Goal: Task Accomplishment & Management: Manage account settings

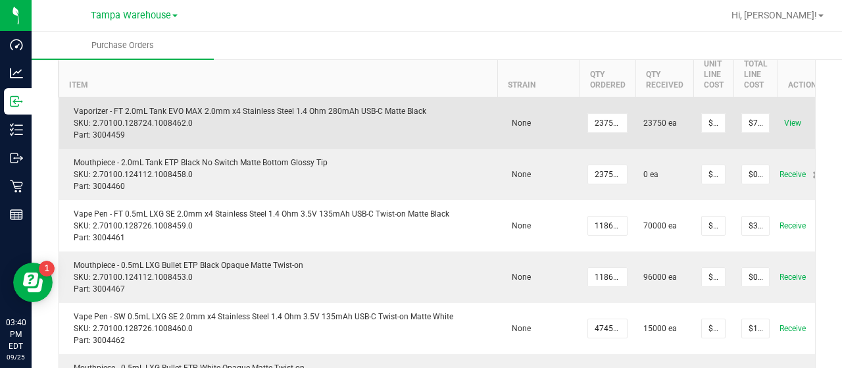
scroll to position [189, 0]
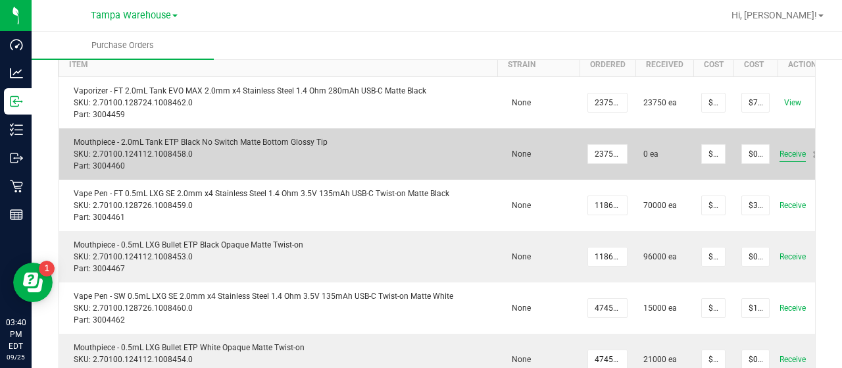
click at [787, 153] on span "Receive" at bounding box center [793, 154] width 26 height 16
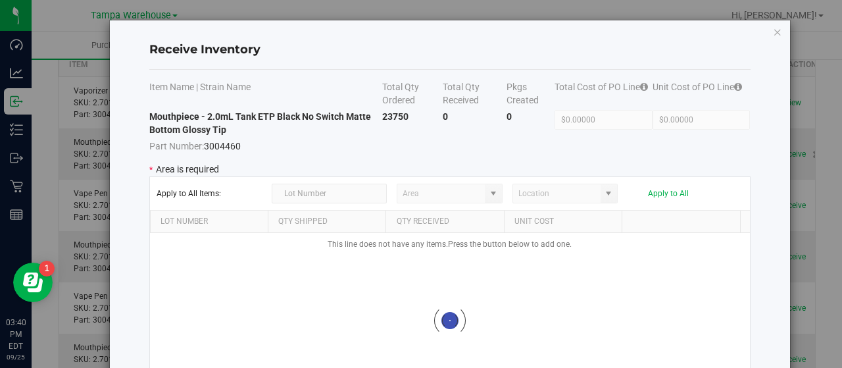
type input "State Pantry 1"
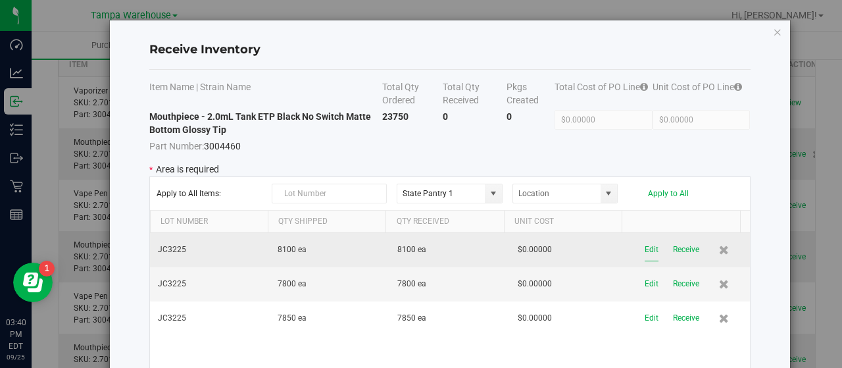
click at [645, 248] on button "Edit" at bounding box center [652, 249] width 14 height 23
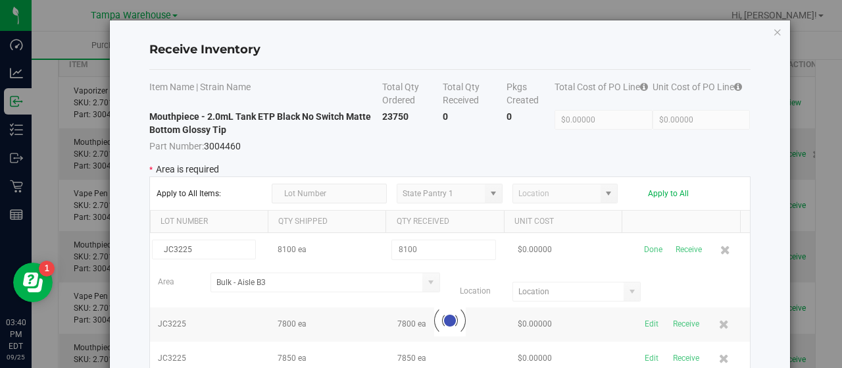
type input "B3522"
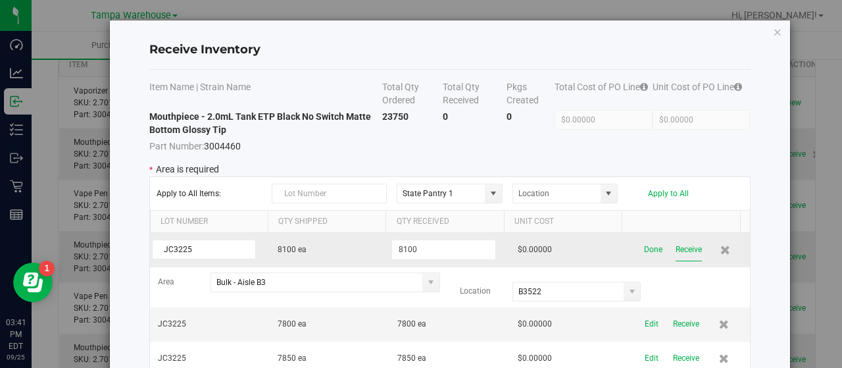
click at [676, 245] on button "Receive" at bounding box center [689, 249] width 26 height 23
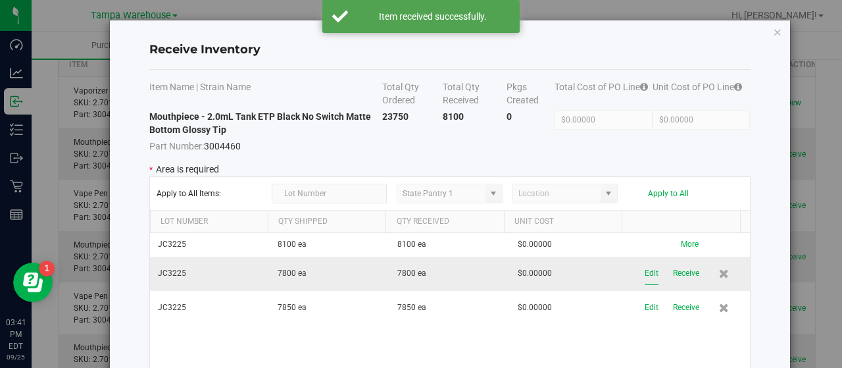
click at [645, 265] on button "Edit" at bounding box center [652, 273] width 14 height 23
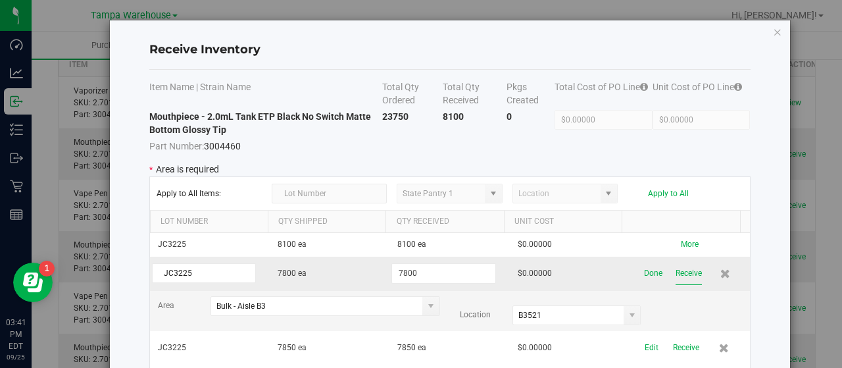
click at [676, 270] on button "Receive" at bounding box center [689, 273] width 26 height 23
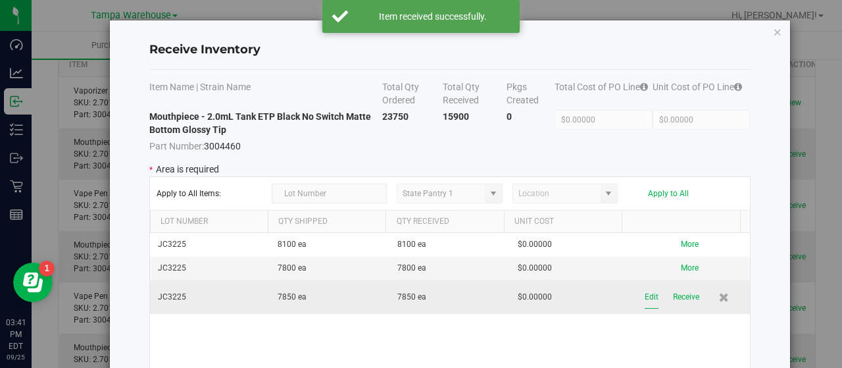
click at [645, 294] on button "Edit" at bounding box center [652, 297] width 14 height 23
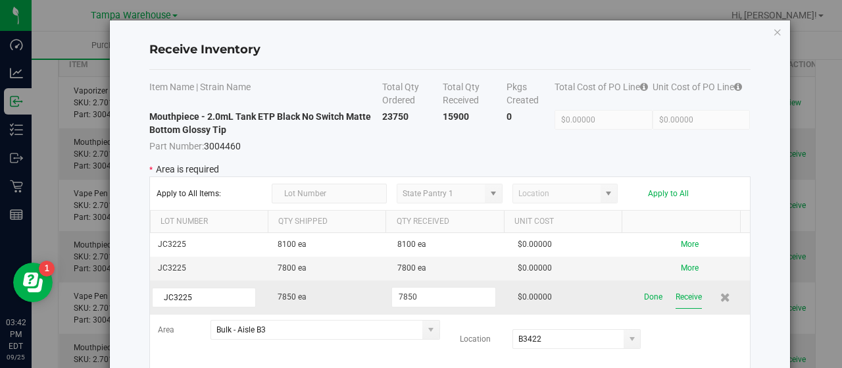
click at [676, 296] on button "Receive" at bounding box center [689, 297] width 26 height 23
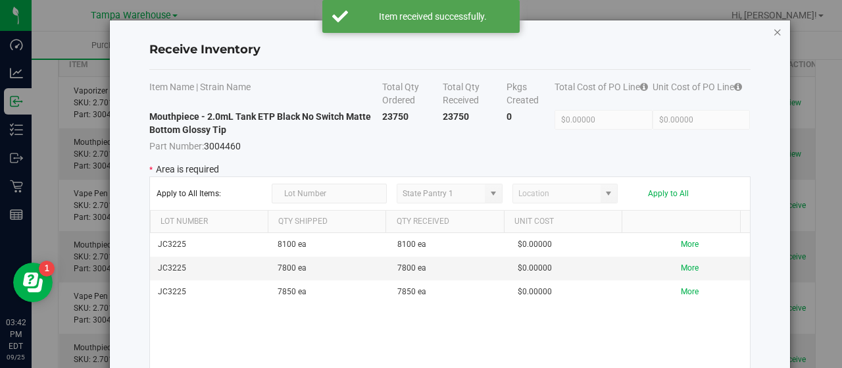
click at [773, 31] on icon "Close modal" at bounding box center [777, 32] width 9 height 16
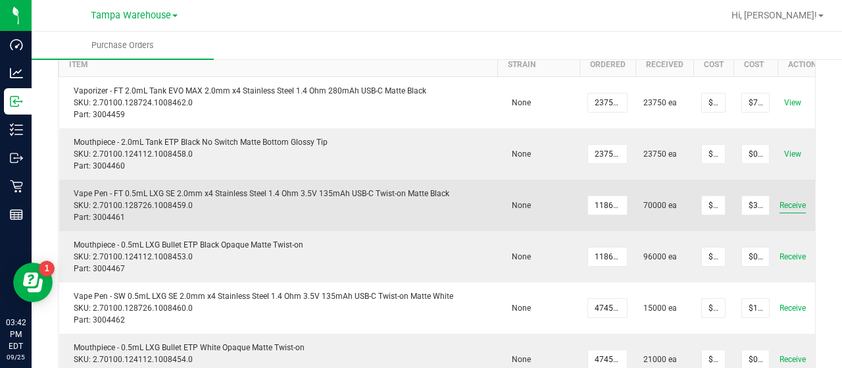
click at [791, 202] on span "Receive" at bounding box center [793, 205] width 26 height 16
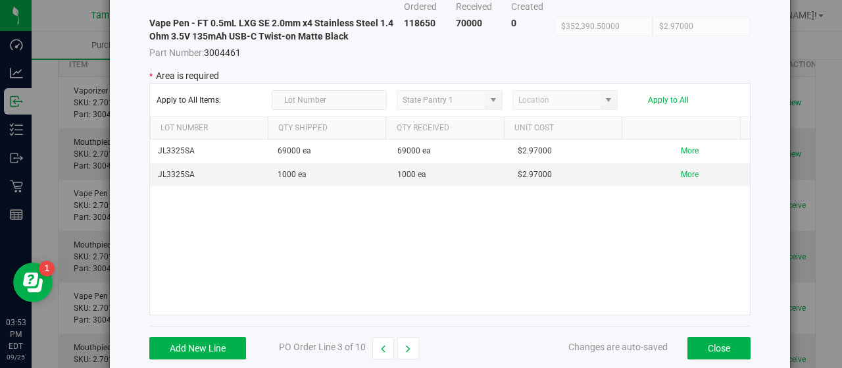
scroll to position [113, 0]
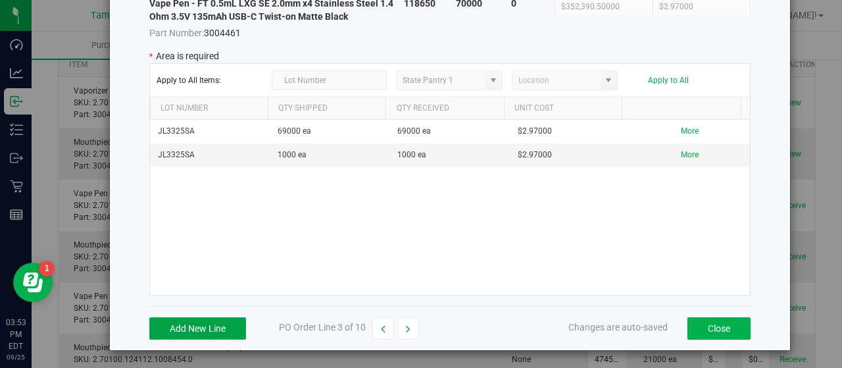
click at [200, 323] on button "Add New Line" at bounding box center [197, 328] width 97 height 22
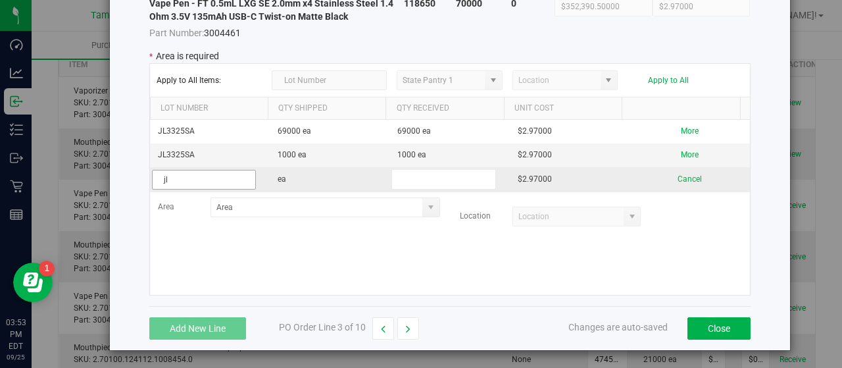
type input "j"
type input "JL3325SA"
click at [420, 175] on input "text" at bounding box center [444, 179] width 104 height 20
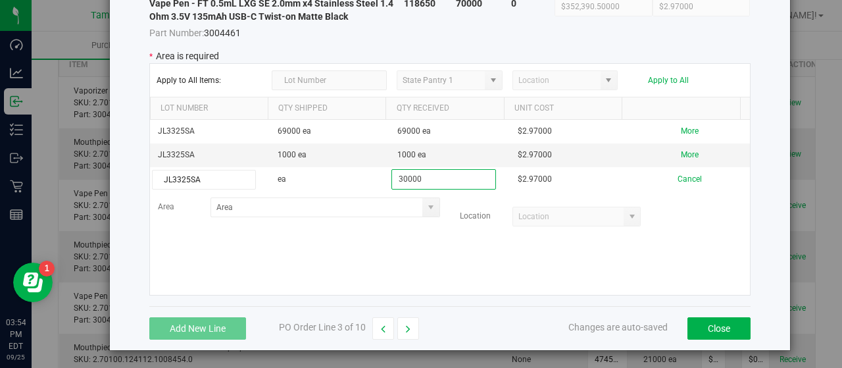
type input "30000"
click at [379, 239] on kendo-grid-list "JL3325SA 69000 ea 69000 ea $2.97000 More JL3325SA 1000 ea 1000 ea $2.97000 More…" at bounding box center [450, 207] width 600 height 175
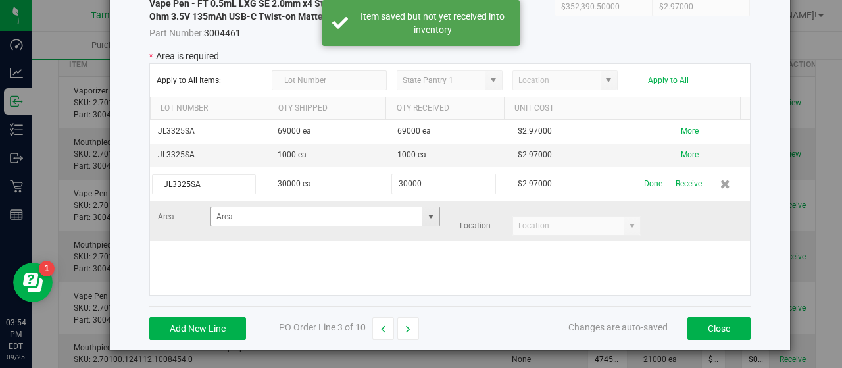
click at [426, 213] on span at bounding box center [431, 216] width 11 height 11
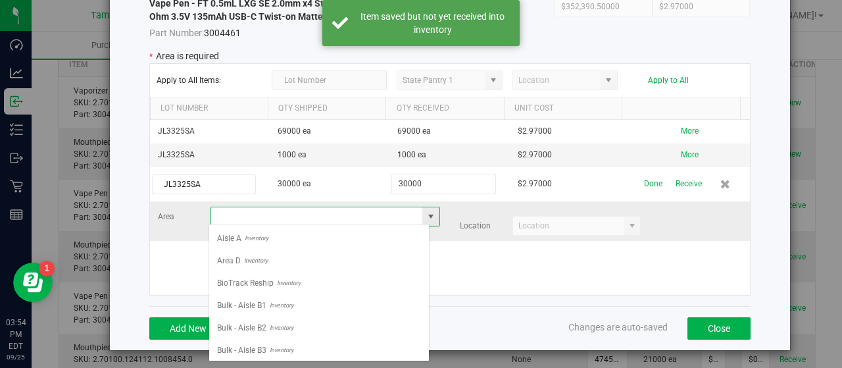
scroll to position [19, 221]
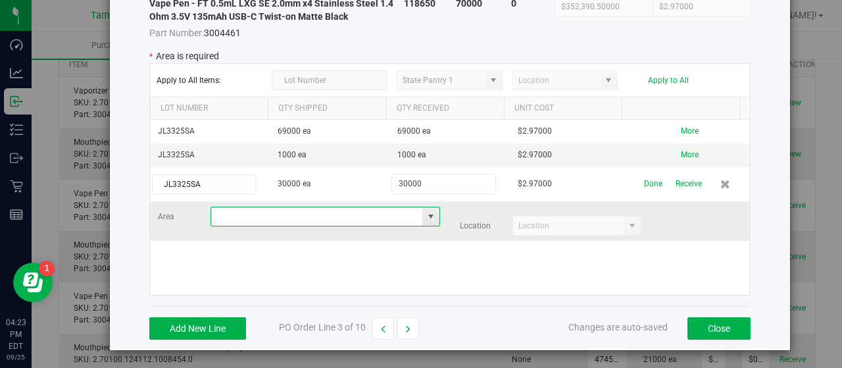
click at [426, 213] on span at bounding box center [431, 216] width 11 height 11
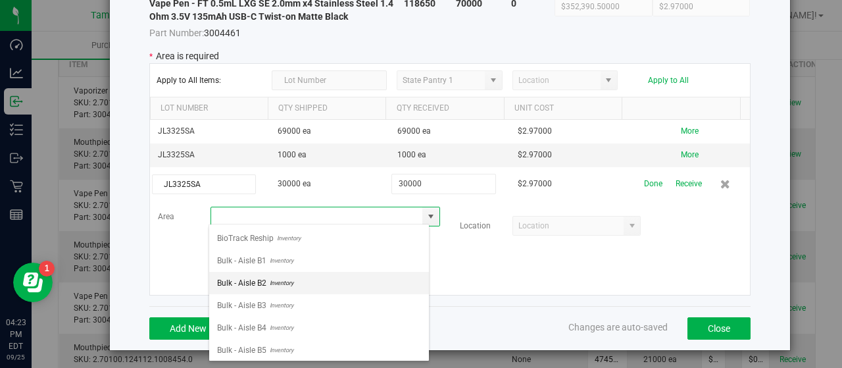
scroll to position [66, 0]
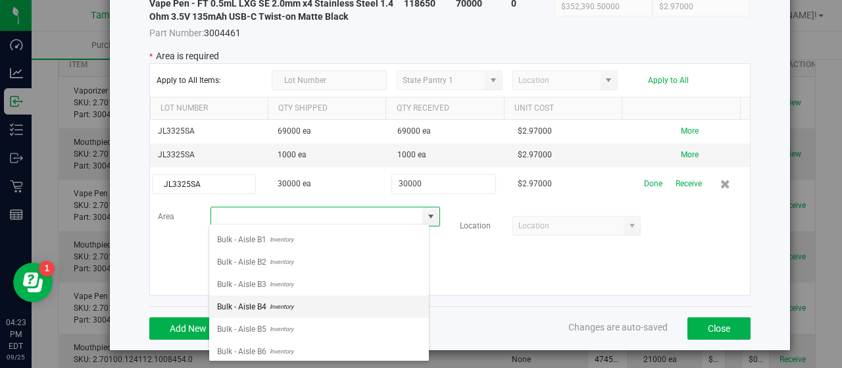
click at [294, 298] on span "Inventory" at bounding box center [280, 307] width 27 height 20
type input "Bulk - Aisle B4"
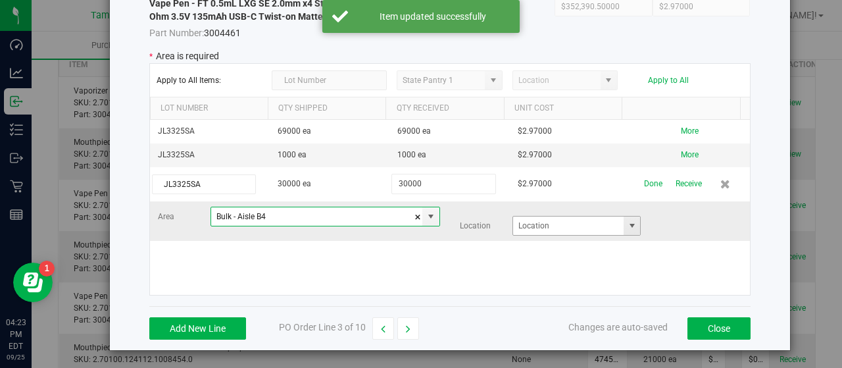
click at [627, 220] on span at bounding box center [632, 225] width 11 height 11
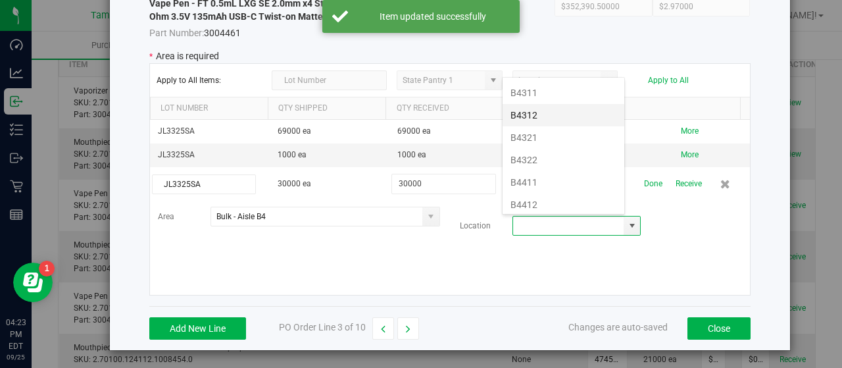
scroll to position [197, 0]
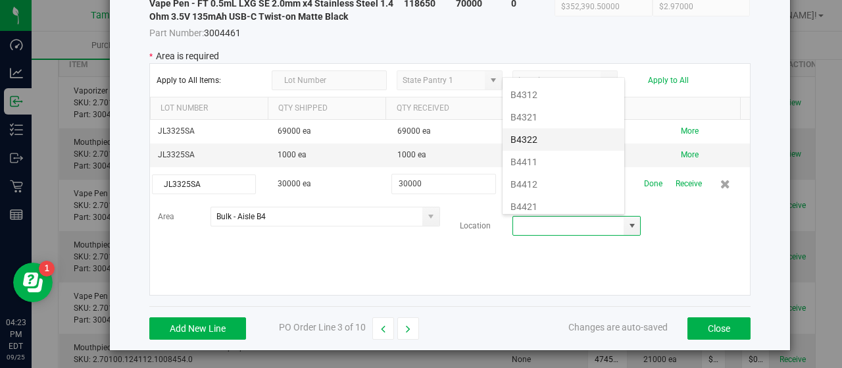
click at [548, 135] on li "B4322" at bounding box center [564, 139] width 122 height 22
type input "B4322"
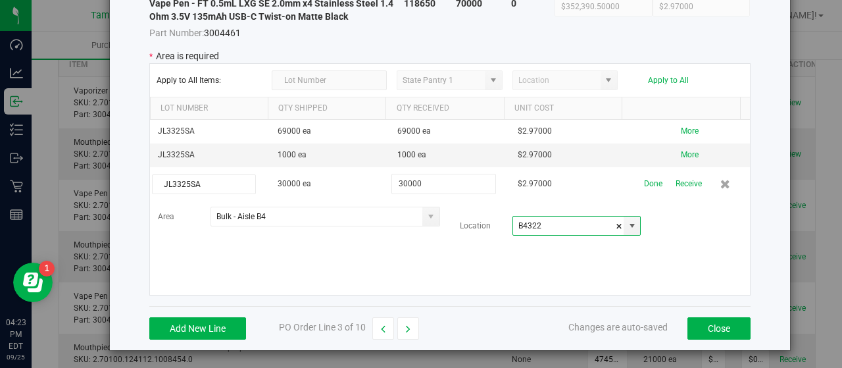
click at [546, 251] on div "JL3325SA 69000 ea 69000 ea $2.97000 More JL3325SA 1000 ea 1000 ea $2.97000 More…" at bounding box center [450, 207] width 600 height 175
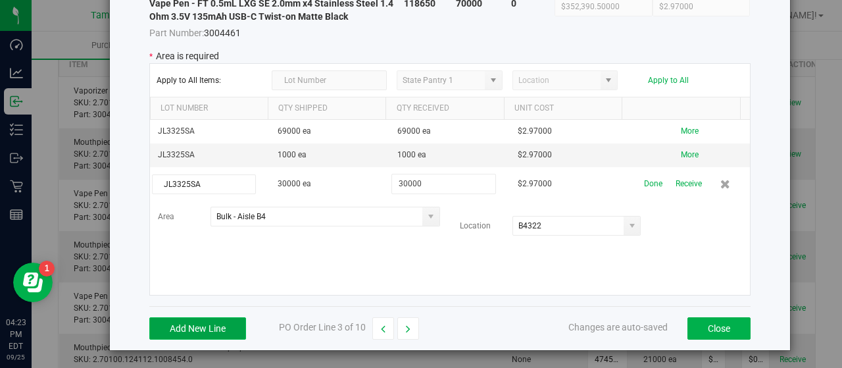
click at [188, 321] on button "Add New Line" at bounding box center [197, 328] width 97 height 22
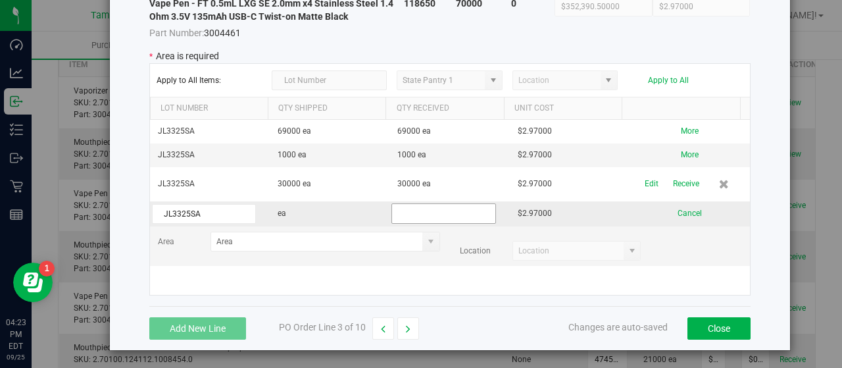
type input "JL3325SA"
click at [442, 209] on input "text" at bounding box center [444, 213] width 104 height 20
type input "18649"
click at [355, 240] on kendo-grid-list "JL3325SA 69000 ea 69000 ea $2.97000 More JL3325SA 1000 ea 1000 ea $2.97000 More…" at bounding box center [450, 207] width 600 height 175
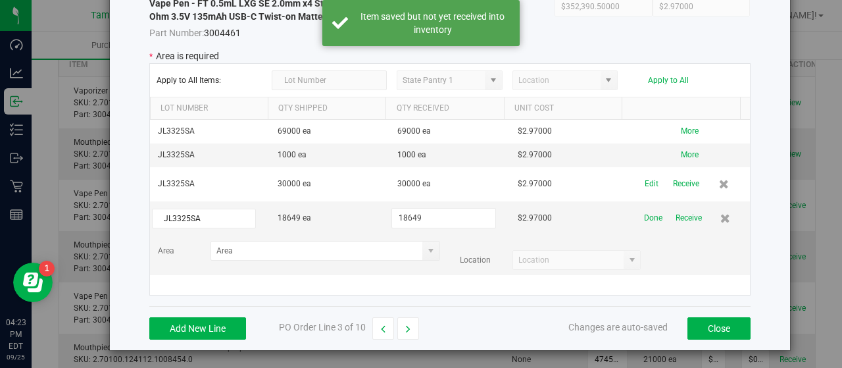
click at [426, 245] on span at bounding box center [431, 250] width 11 height 11
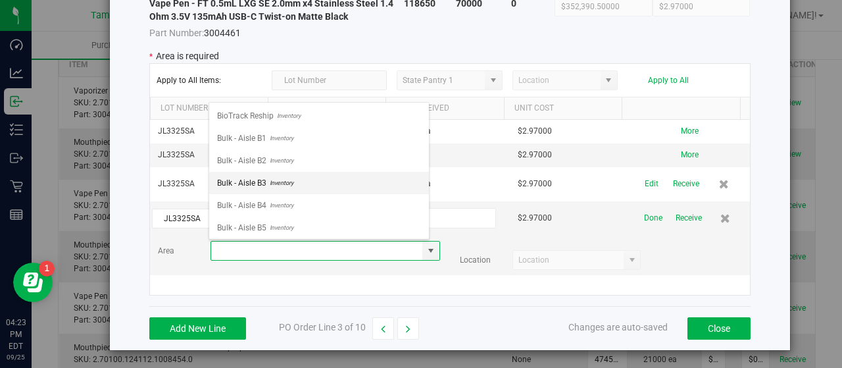
scroll to position [66, 0]
click at [301, 182] on li "Bulk - Aisle B4 Inventory" at bounding box center [319, 184] width 220 height 22
type input "Bulk - Aisle B4"
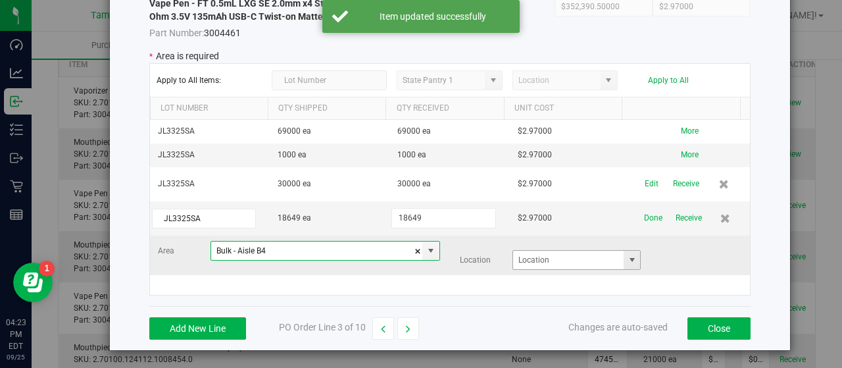
click at [627, 256] on span at bounding box center [632, 260] width 11 height 11
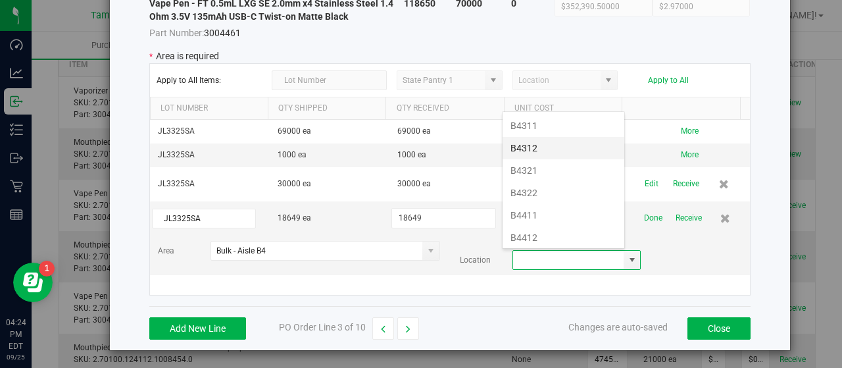
scroll to position [197, 0]
click at [561, 232] on li "B4421" at bounding box center [564, 241] width 122 height 22
type input "B4421"
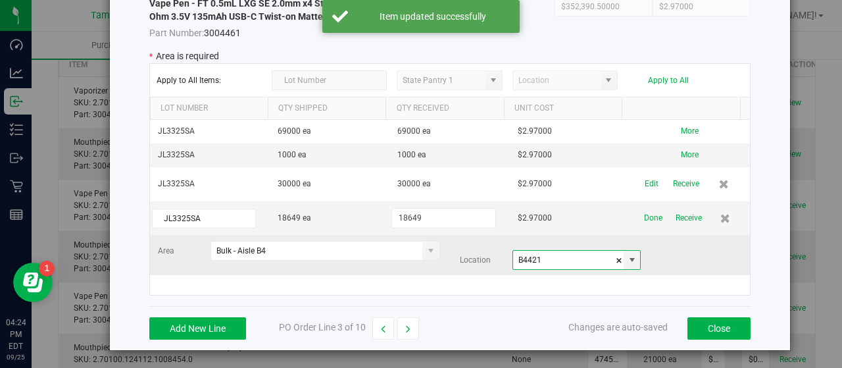
click at [658, 249] on div "Area Bulk - Aisle B4 Location B4421" at bounding box center [450, 255] width 604 height 29
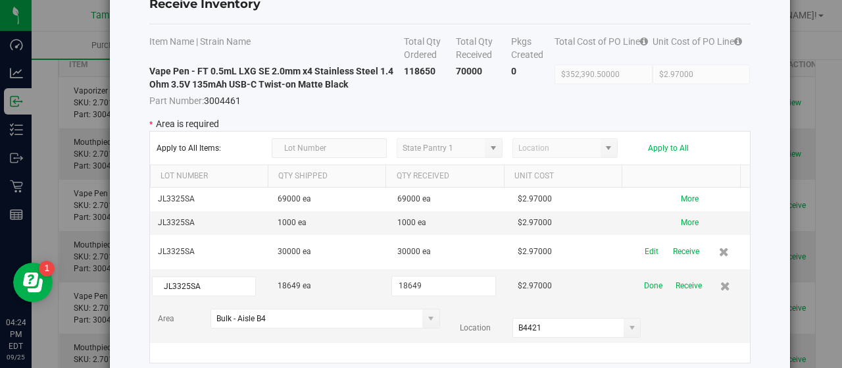
scroll to position [0, 0]
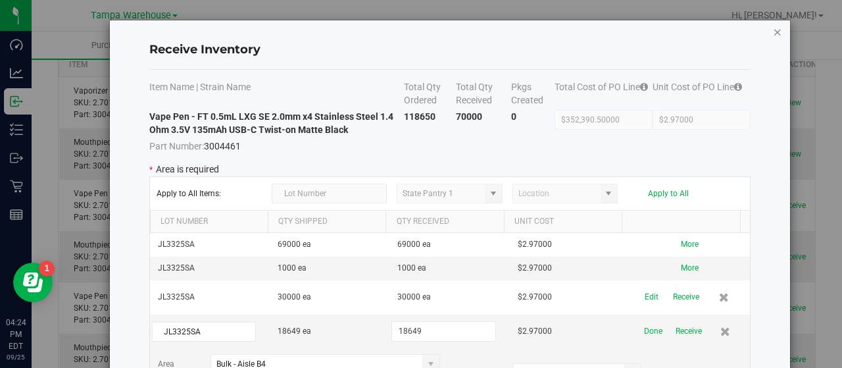
click at [773, 31] on icon "Close modal" at bounding box center [777, 32] width 9 height 16
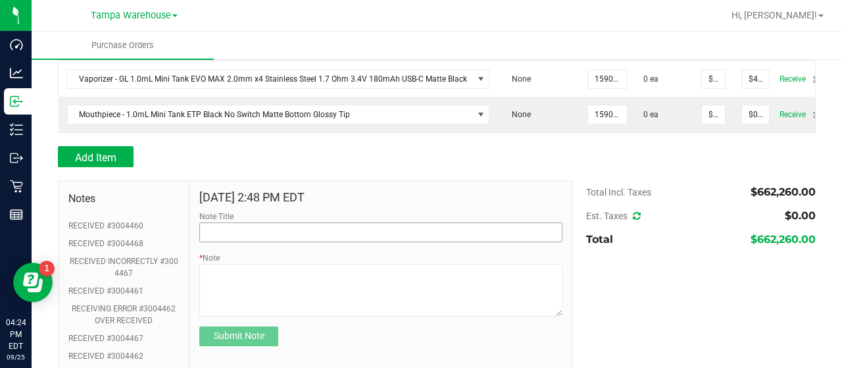
scroll to position [650, 0]
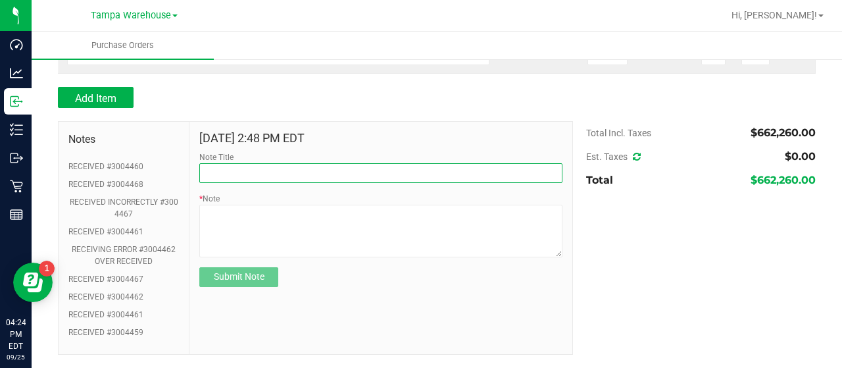
click at [273, 172] on input "Note Title" at bounding box center [380, 173] width 363 height 20
type input "RECEIVED #3004461"
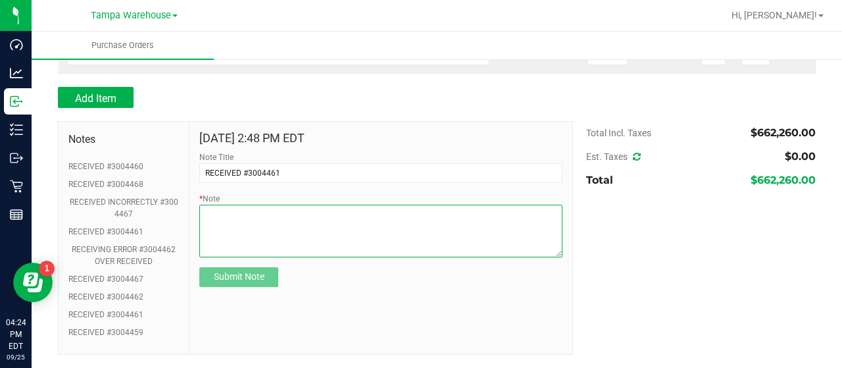
click at [344, 213] on textarea "* Note" at bounding box center [380, 231] width 363 height 53
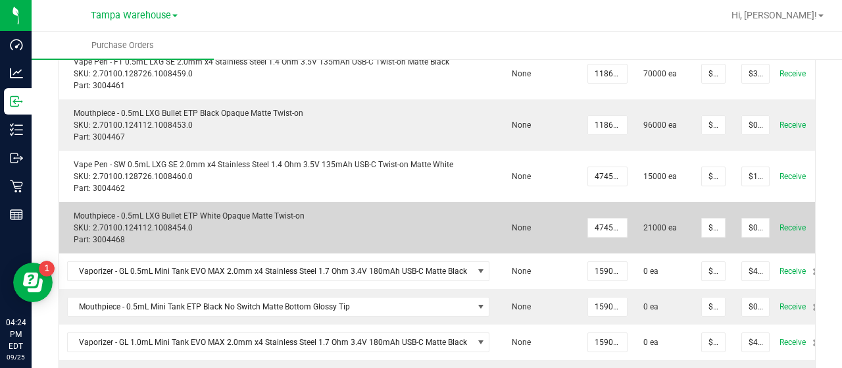
scroll to position [255, 0]
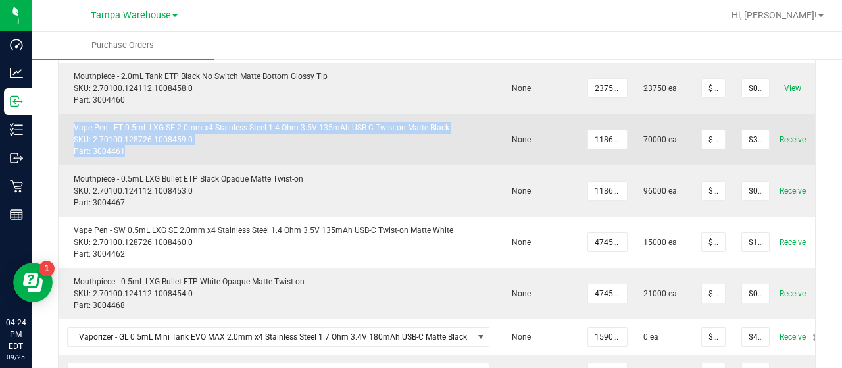
drag, startPoint x: 74, startPoint y: 123, endPoint x: 129, endPoint y: 149, distance: 61.2
click at [124, 147] on div "Vape Pen - FT 0.5mL LXG SE 2.0mm x4 Stainless Steel 1.4 Ohm 3.5V 135mAh USB-C T…" at bounding box center [278, 140] width 423 height 36
copy div "Vape Pen - FT 0.5mL LXG SE 2.0mm x4 Stainless Steel 1.4 Ohm 3.5V 135mAh USB-C T…"
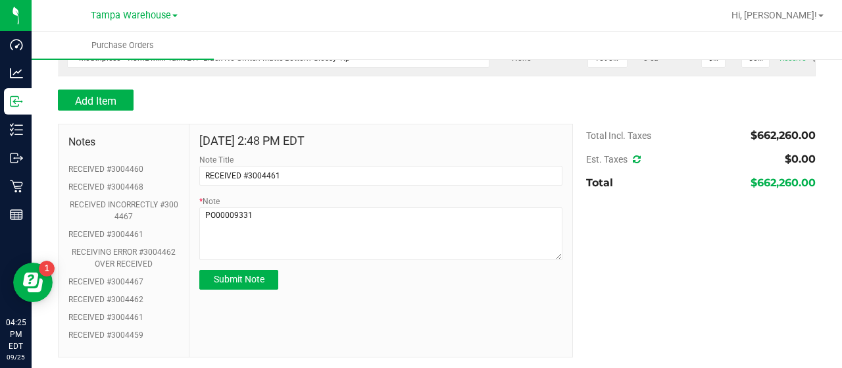
scroll to position [650, 0]
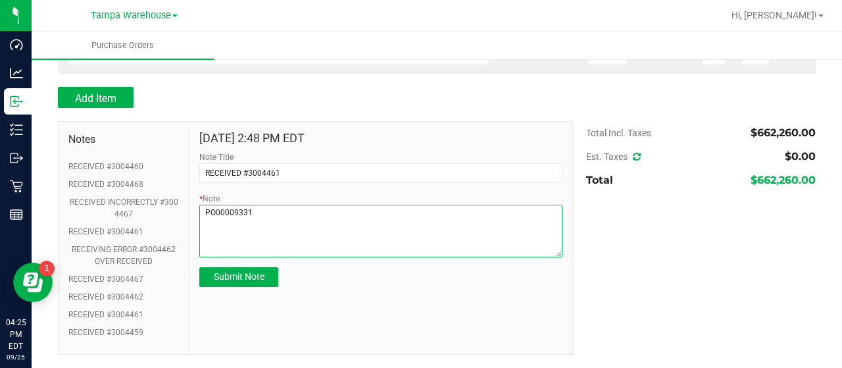
click at [286, 211] on textarea "* Note" at bounding box center [380, 231] width 363 height 53
paste textarea "Vape Pen - FT 0.5mL LXG SE 2.0mm x4 Stainless Steel 1.4 Ohm 3.5V 135mAh USB-C T…"
type textarea "PO00009331 Vape Pen - FT 0.5mL LXG SE 2.0mm x4 Stainless Steel 1.4 Ohm 3.5V 135…"
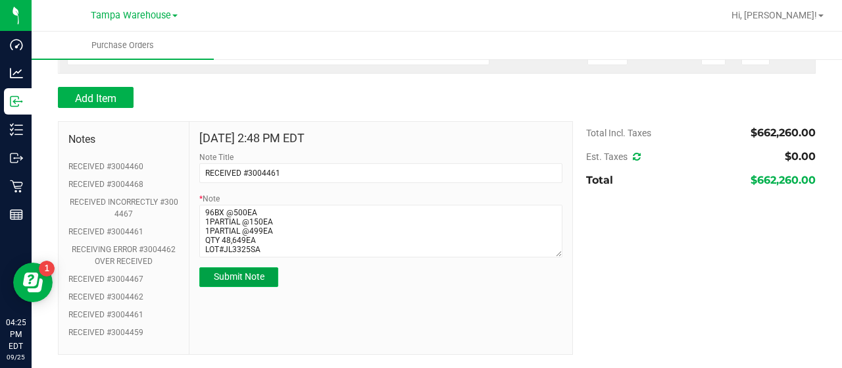
click at [228, 276] on span "Submit Note" at bounding box center [239, 276] width 51 height 11
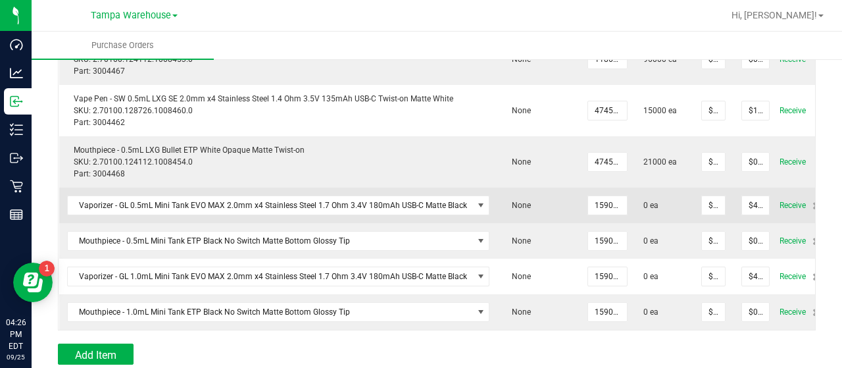
scroll to position [452, 0]
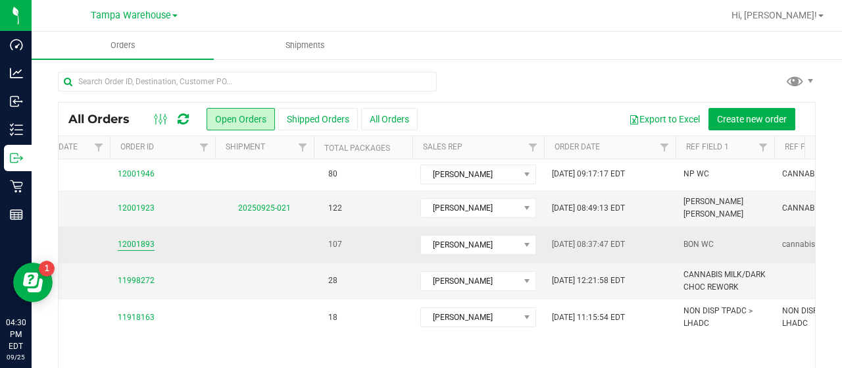
scroll to position [0, 474]
